Goal: Find specific page/section: Find specific page/section

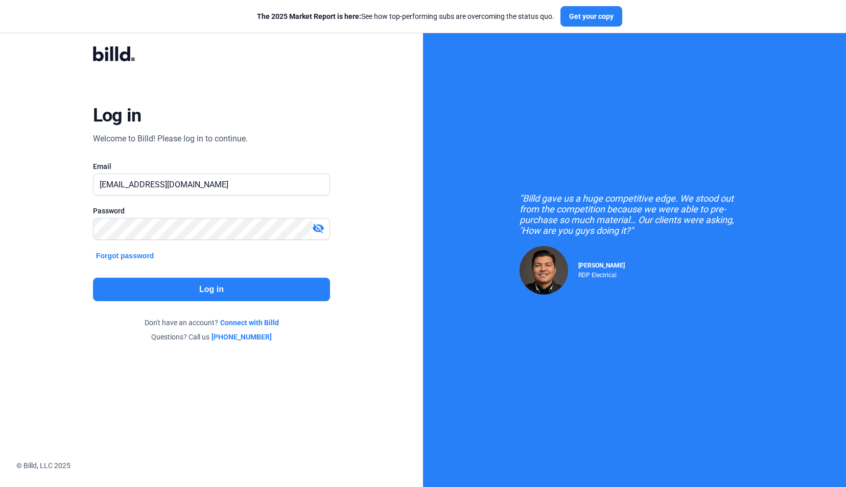
click at [243, 278] on button "Log in" at bounding box center [211, 289] width 237 height 23
